Goal: Task Accomplishment & Management: Complete application form

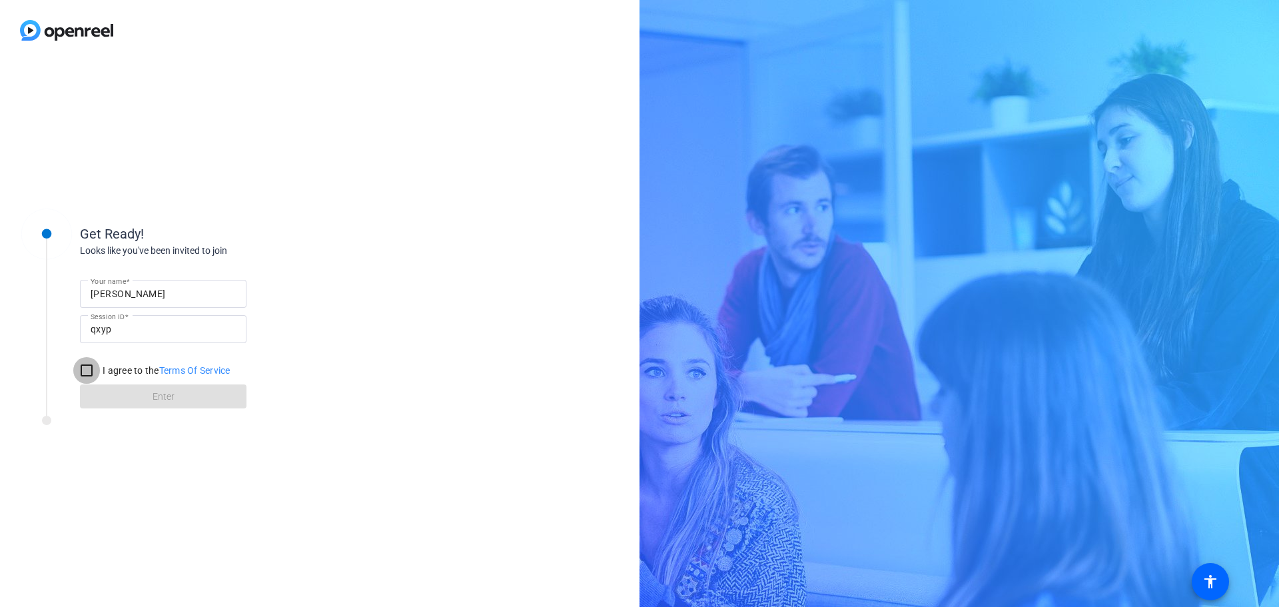
click at [85, 372] on input "I agree to the Terms Of Service" at bounding box center [86, 370] width 27 height 27
click at [85, 368] on input "I agree to the Terms Of Service" at bounding box center [86, 370] width 27 height 27
checkbox input "false"
click at [551, 163] on div "Get Ready! Looks like you've been invited to join Your name Tim Kelly Session I…" at bounding box center [319, 334] width 639 height 546
